Goal: Find specific page/section: Find specific page/section

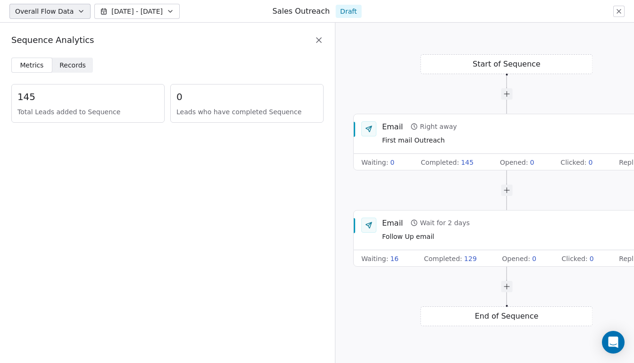
click at [319, 38] on icon at bounding box center [318, 39] width 9 height 9
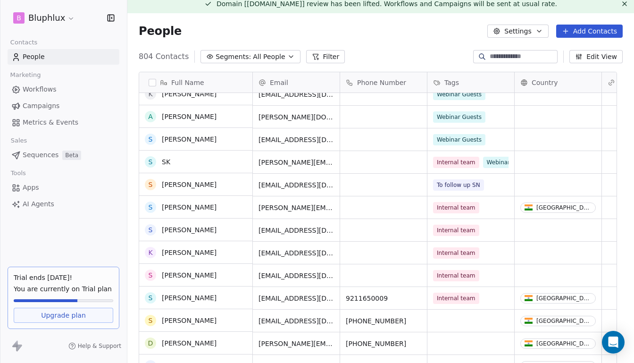
scroll to position [126, 0]
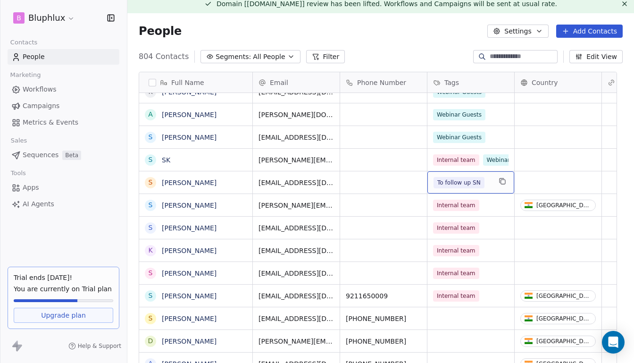
click at [472, 182] on span "To follow up SN" at bounding box center [458, 182] width 51 height 11
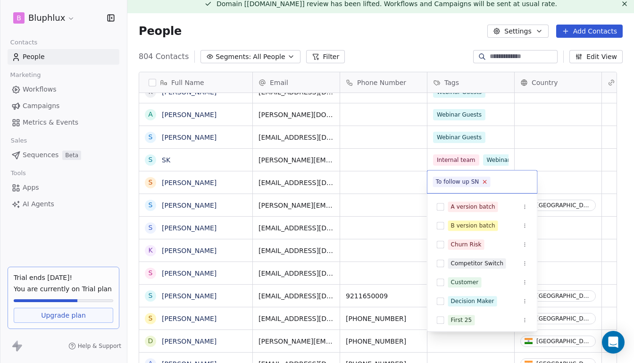
click at [481, 182] on icon at bounding box center [484, 182] width 6 height 6
click at [570, 170] on html "B Bluphlux Contacts People Marketing Workflows Campaigns Metrics & Events Sales…" at bounding box center [317, 181] width 634 height 363
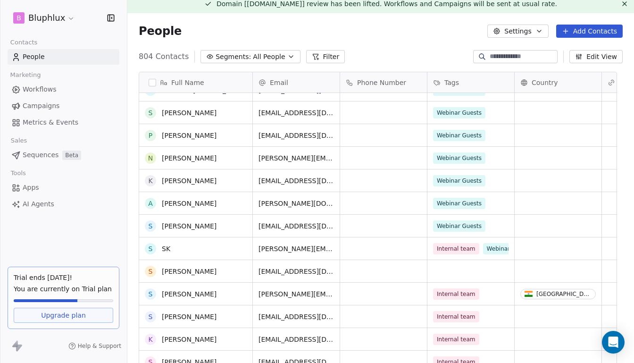
scroll to position [0, 0]
